Goal: Information Seeking & Learning: Learn about a topic

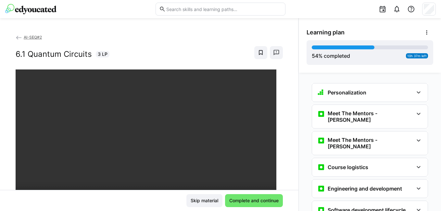
scroll to position [907, 0]
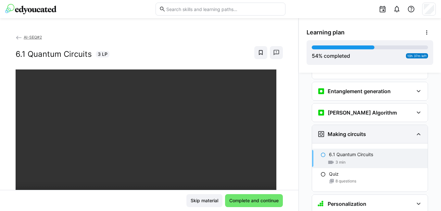
click at [369, 129] on div "Making circuits" at bounding box center [370, 134] width 116 height 18
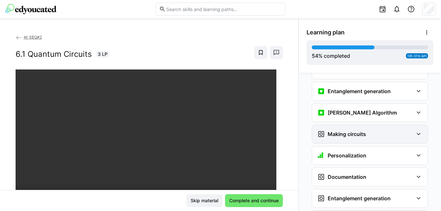
click at [369, 129] on div "Making circuits" at bounding box center [370, 134] width 116 height 18
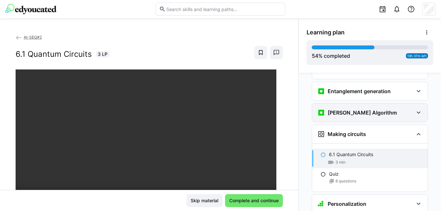
click at [364, 109] on div "[PERSON_NAME] Algorithm" at bounding box center [358, 113] width 80 height 8
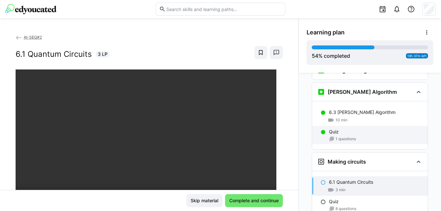
scroll to position [939, 0]
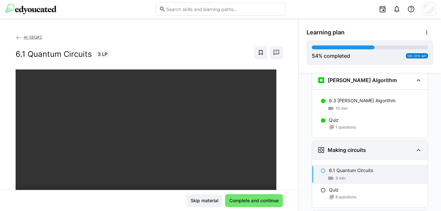
click at [359, 147] on h3 "Making circuits" at bounding box center [347, 150] width 38 height 7
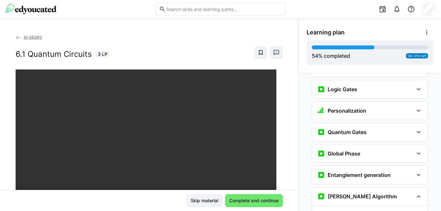
scroll to position [818, 0]
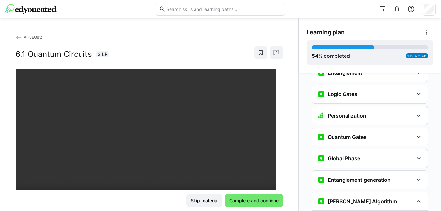
click at [158, 50] on div "6.1 Quantum Circuits 3 LP" at bounding box center [150, 52] width 268 height 13
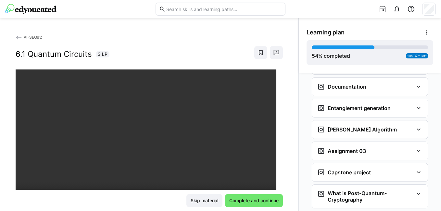
scroll to position [981, 0]
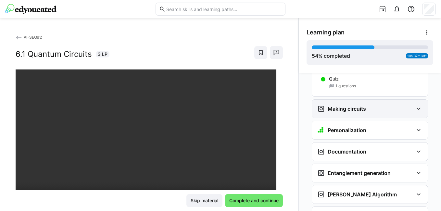
click at [368, 105] on div "Making circuits" at bounding box center [366, 109] width 96 height 8
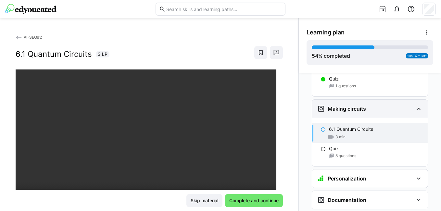
click at [368, 105] on div "Making circuits" at bounding box center [366, 109] width 96 height 8
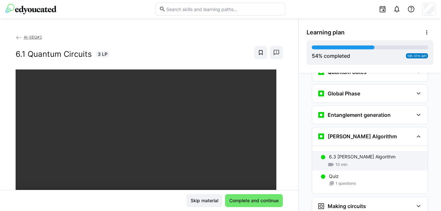
scroll to position [916, 0]
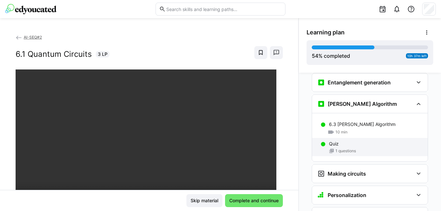
click at [358, 141] on div "Quiz" at bounding box center [376, 144] width 94 height 7
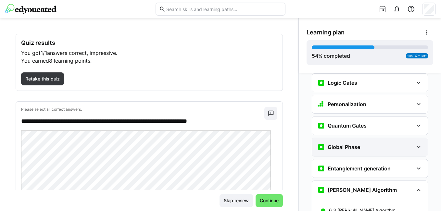
scroll to position [862, 0]
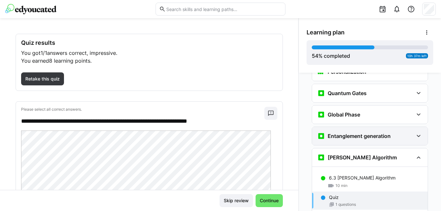
click at [359, 130] on div "Entanglement generation" at bounding box center [370, 136] width 116 height 18
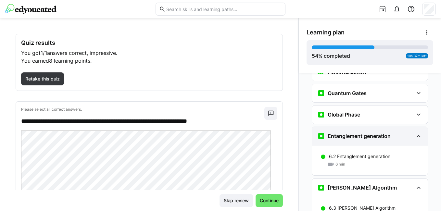
click at [359, 130] on div "Entanglement generation" at bounding box center [370, 136] width 116 height 18
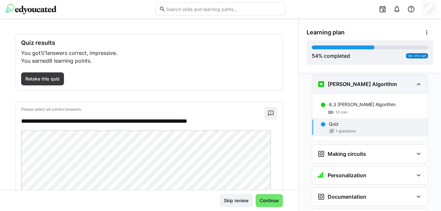
scroll to position [960, 0]
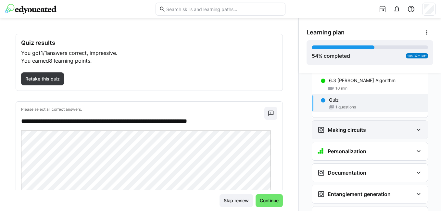
click at [359, 125] on div "Making circuits" at bounding box center [370, 130] width 116 height 18
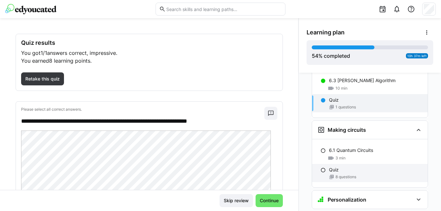
click at [359, 164] on div "Quiz 8 questions" at bounding box center [370, 173] width 116 height 18
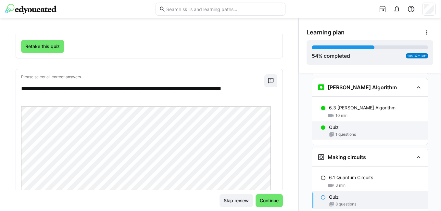
scroll to position [932, 0]
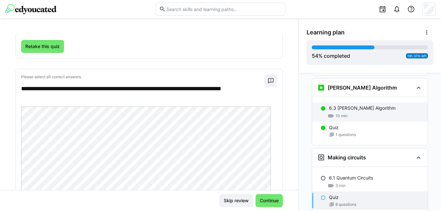
click at [350, 105] on p "6.3 [PERSON_NAME] Algorithm" at bounding box center [362, 108] width 67 height 7
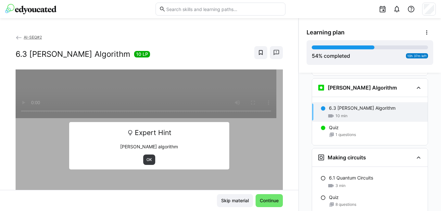
scroll to position [927, 0]
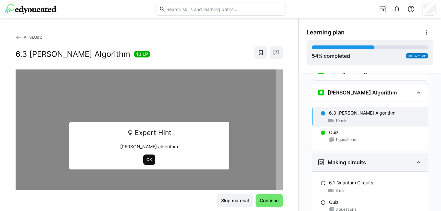
drag, startPoint x: 145, startPoint y: 160, endPoint x: 325, endPoint y: 152, distance: 180.6
click at [148, 160] on span "OK" at bounding box center [149, 159] width 7 height 5
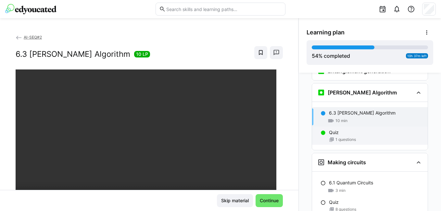
click at [342, 127] on div "Quiz 1 questions" at bounding box center [370, 136] width 116 height 18
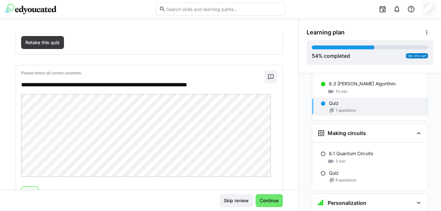
scroll to position [960, 0]
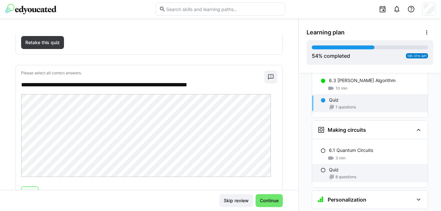
click at [351, 175] on span "8 questions" at bounding box center [346, 177] width 21 height 5
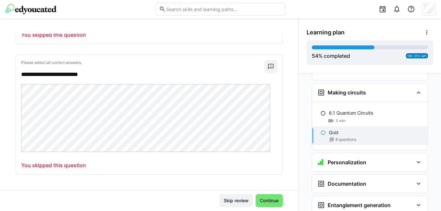
scroll to position [1175, 0]
